Goal: Information Seeking & Learning: Learn about a topic

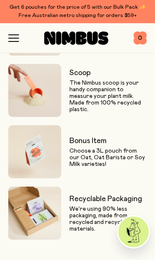
scroll to position [736, 0]
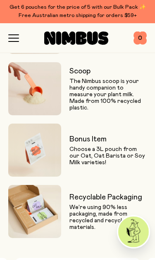
click at [10, 34] on icon "button" at bounding box center [13, 37] width 11 height 7
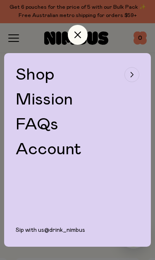
click at [26, 67] on span "Shop" at bounding box center [35, 74] width 39 height 17
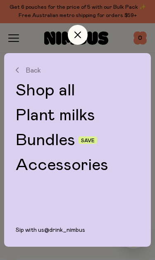
click at [32, 113] on link "Plant milks" at bounding box center [78, 115] width 124 height 17
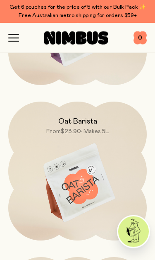
scroll to position [185, 0]
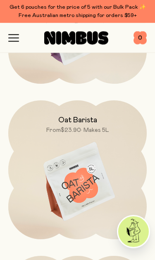
click at [38, 134] on img at bounding box center [77, 182] width 139 height 163
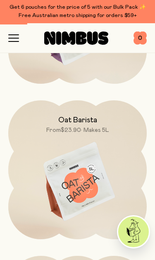
click at [55, 161] on img at bounding box center [77, 181] width 139 height 163
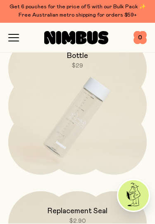
scroll to position [2245, 0]
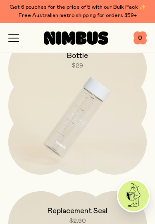
click at [30, 140] on img at bounding box center [77, 117] width 139 height 163
click at [35, 146] on img at bounding box center [77, 117] width 139 height 163
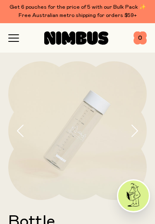
click at [137, 133] on icon "button" at bounding box center [134, 131] width 8 height 12
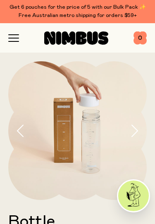
click at [138, 127] on icon "button" at bounding box center [134, 131] width 8 height 12
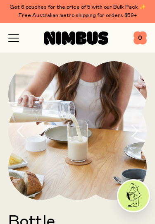
click at [137, 131] on icon "button" at bounding box center [135, 131] width 6 height 12
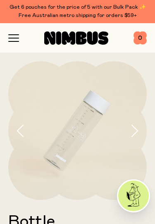
click at [136, 131] on icon "button" at bounding box center [134, 131] width 8 height 12
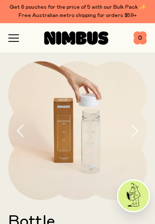
click at [137, 134] on icon "button" at bounding box center [134, 131] width 8 height 12
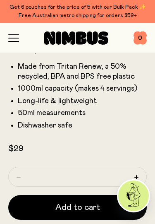
scroll to position [209, 0]
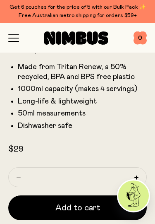
click at [17, 47] on div "Shop Mission FAQs Log In 0 0" at bounding box center [77, 37] width 139 height 29
click at [12, 39] on icon "button" at bounding box center [13, 37] width 11 height 7
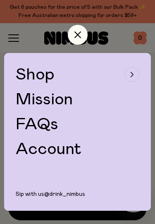
click at [128, 75] on div "button" at bounding box center [132, 74] width 15 height 15
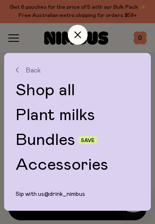
click at [92, 116] on link "Plant milks" at bounding box center [78, 115] width 124 height 17
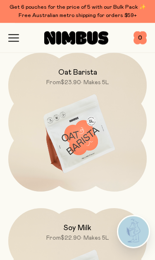
scroll to position [234, 0]
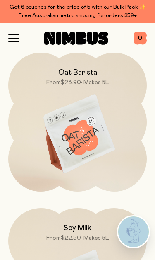
click at [15, 40] on icon "button" at bounding box center [13, 37] width 11 height 7
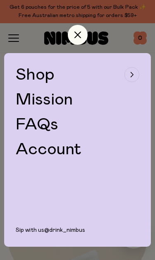
click at [21, 118] on link "FAQs" at bounding box center [37, 124] width 43 height 17
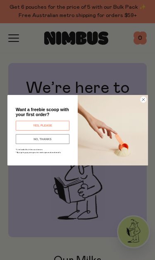
click at [26, 126] on button "YES, PLEASE" at bounding box center [42, 125] width 54 height 10
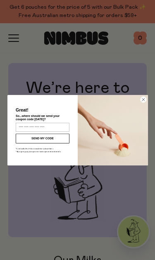
click at [22, 127] on input "Enter your email address" at bounding box center [42, 127] width 54 height 9
type input "**********"
click at [29, 138] on button "SEND MY CODE" at bounding box center [42, 138] width 54 height 10
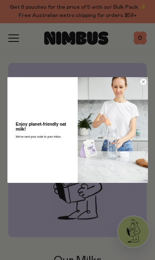
click at [144, 80] on circle "Close dialog" at bounding box center [143, 82] width 6 height 6
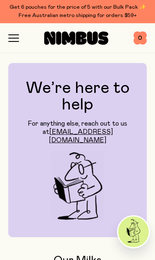
click at [9, 41] on icon "button" at bounding box center [13, 37] width 11 height 7
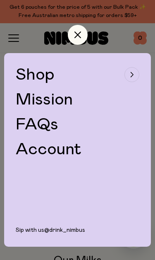
click at [22, 120] on link "FAQs" at bounding box center [37, 124] width 43 height 17
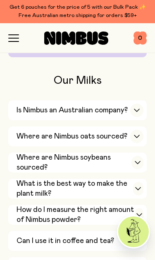
scroll to position [185, 0]
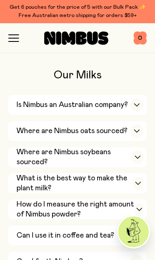
click at [138, 104] on icon "button" at bounding box center [137, 105] width 5 height 2
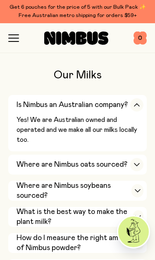
click at [138, 103] on icon "button" at bounding box center [137, 104] width 7 height 3
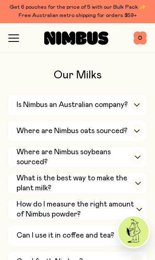
click at [140, 129] on icon "button" at bounding box center [137, 130] width 7 height 3
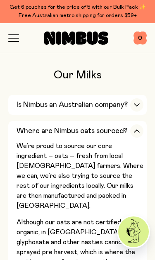
click at [139, 129] on icon "button" at bounding box center [137, 130] width 7 height 3
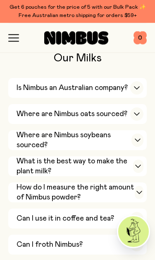
click at [141, 183] on div "How do I measure the right amount of Nimbus powder?" at bounding box center [80, 193] width 127 height 20
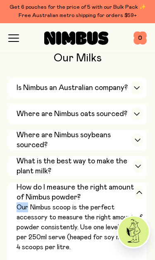
click at [140, 202] on p "Our Nimbus scoop is the perfect accessory to measure the right amount of powder…" at bounding box center [80, 227] width 127 height 50
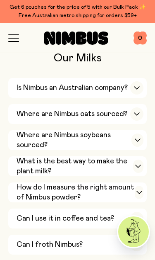
click at [137, 182] on div "How do I measure the right amount of Nimbus powder?" at bounding box center [80, 192] width 127 height 20
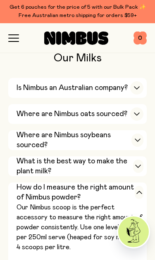
scroll to position [202, 0]
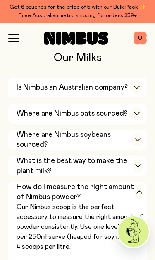
click at [135, 202] on p "Our Nimbus scoop is the perfect accessory to measure the right amount of powder…" at bounding box center [80, 227] width 127 height 50
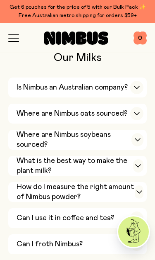
click at [136, 211] on div "button" at bounding box center [136, 217] width 13 height 13
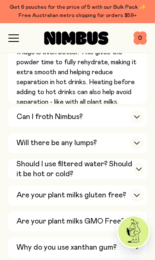
scroll to position [583, 0]
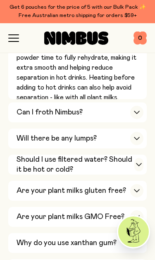
click at [137, 111] on icon "button" at bounding box center [137, 112] width 7 height 3
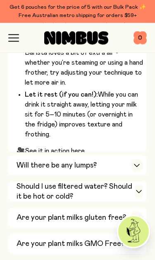
scroll to position [693, 0]
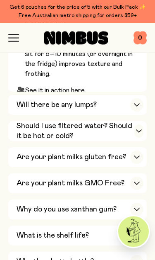
click at [15, 121] on button "Should I use filtered water? Should it be hot or cold? Use the water you enjoy …" at bounding box center [77, 131] width 139 height 20
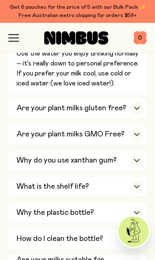
scroll to position [460, 0]
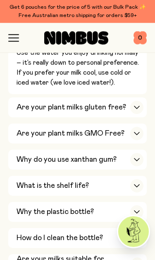
click at [12, 150] on button "Why do you use xanthan gum? Xanthan gum is an all-natural pea-based fibre that …" at bounding box center [77, 160] width 139 height 20
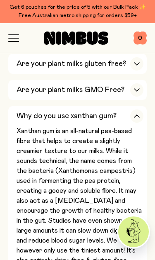
click at [12, 134] on button "Why do you use xanthan gum? Xanthan gum is an all-natural pea-based fibre that …" at bounding box center [77, 189] width 139 height 166
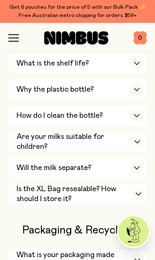
scroll to position [540, 0]
